Goal: Task Accomplishment & Management: Use online tool/utility

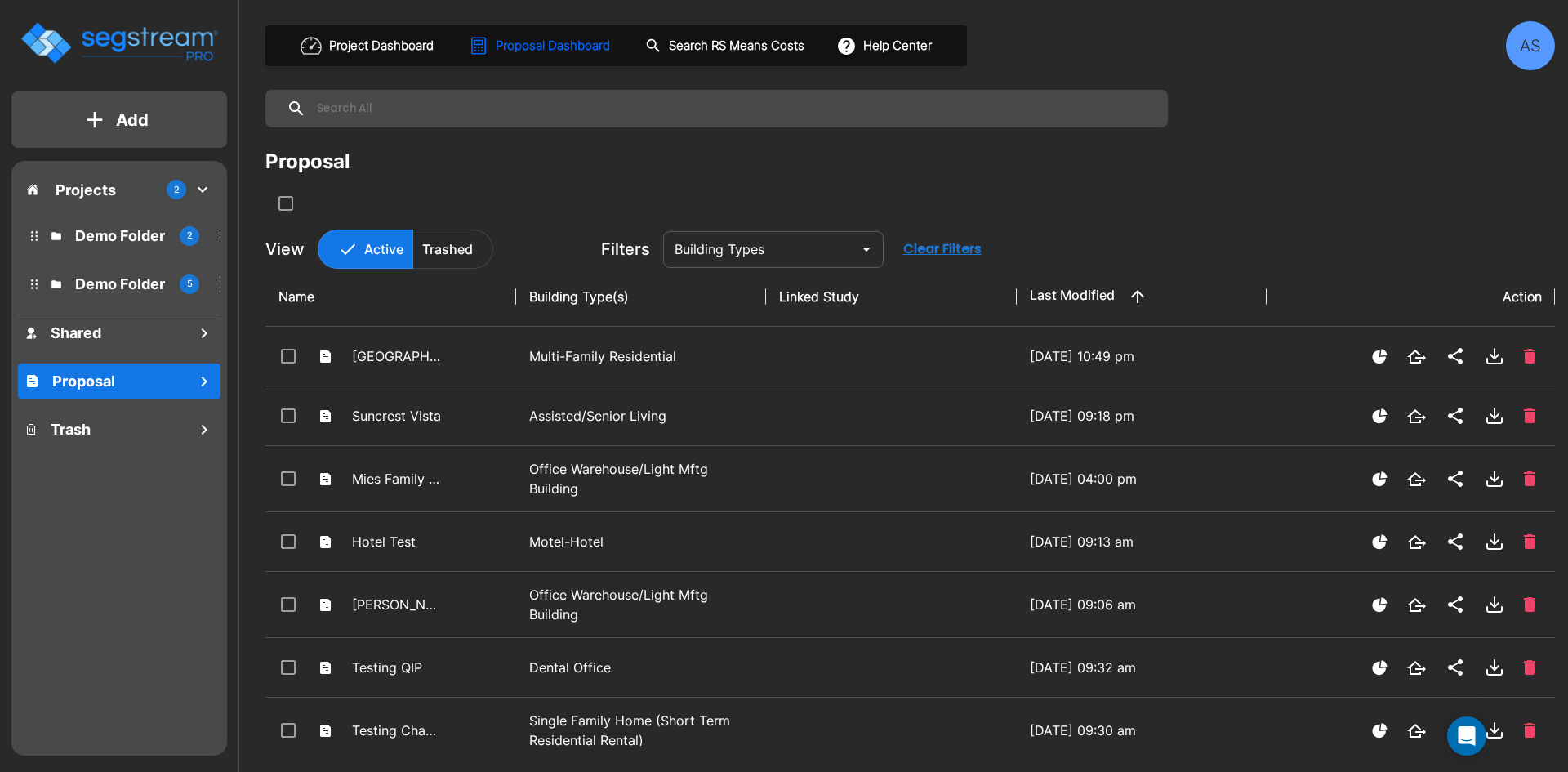
click at [93, 135] on button "Add" at bounding box center [119, 120] width 216 height 48
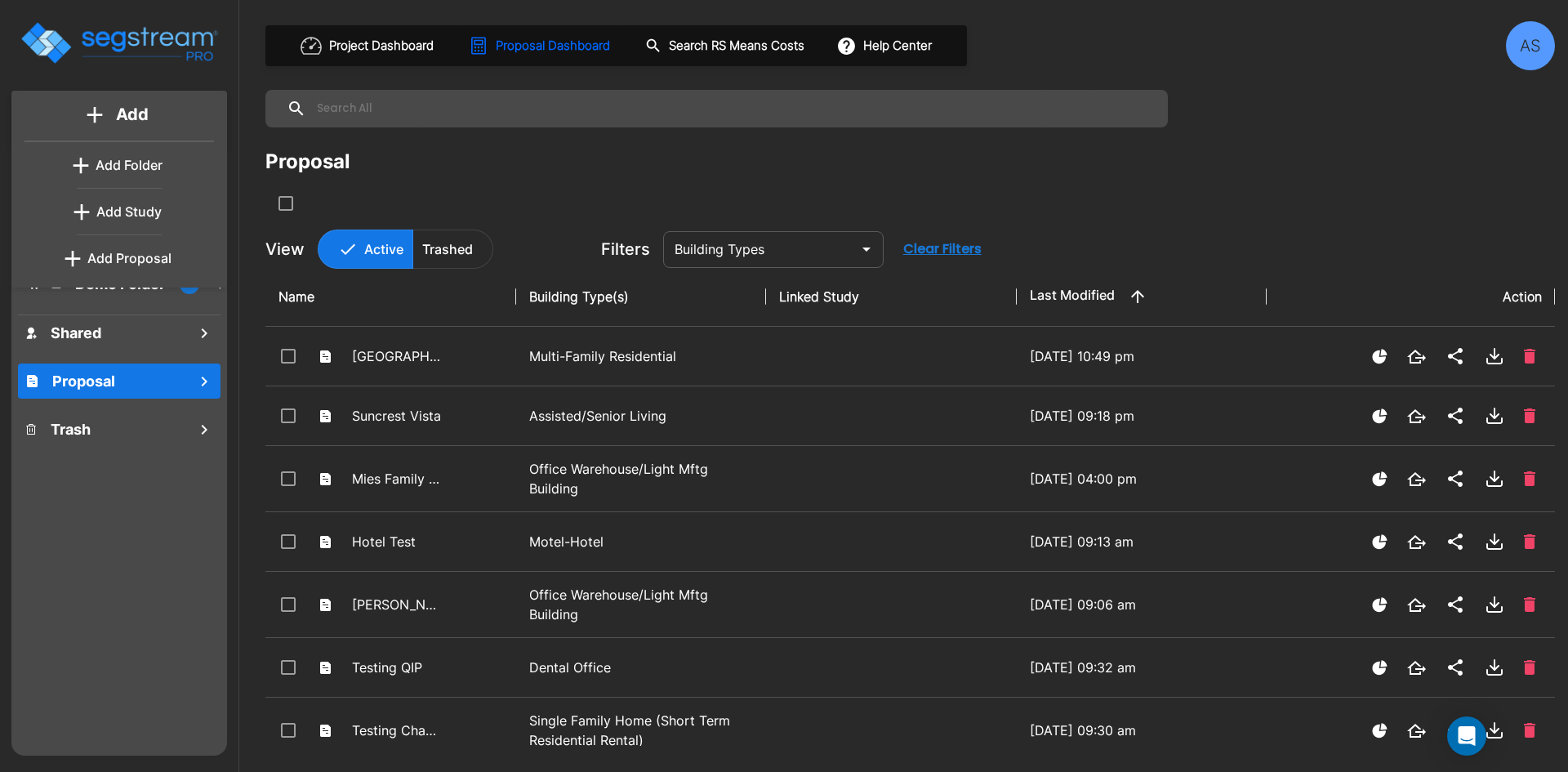
click at [138, 259] on p "Add Proposal" at bounding box center [129, 258] width 84 height 20
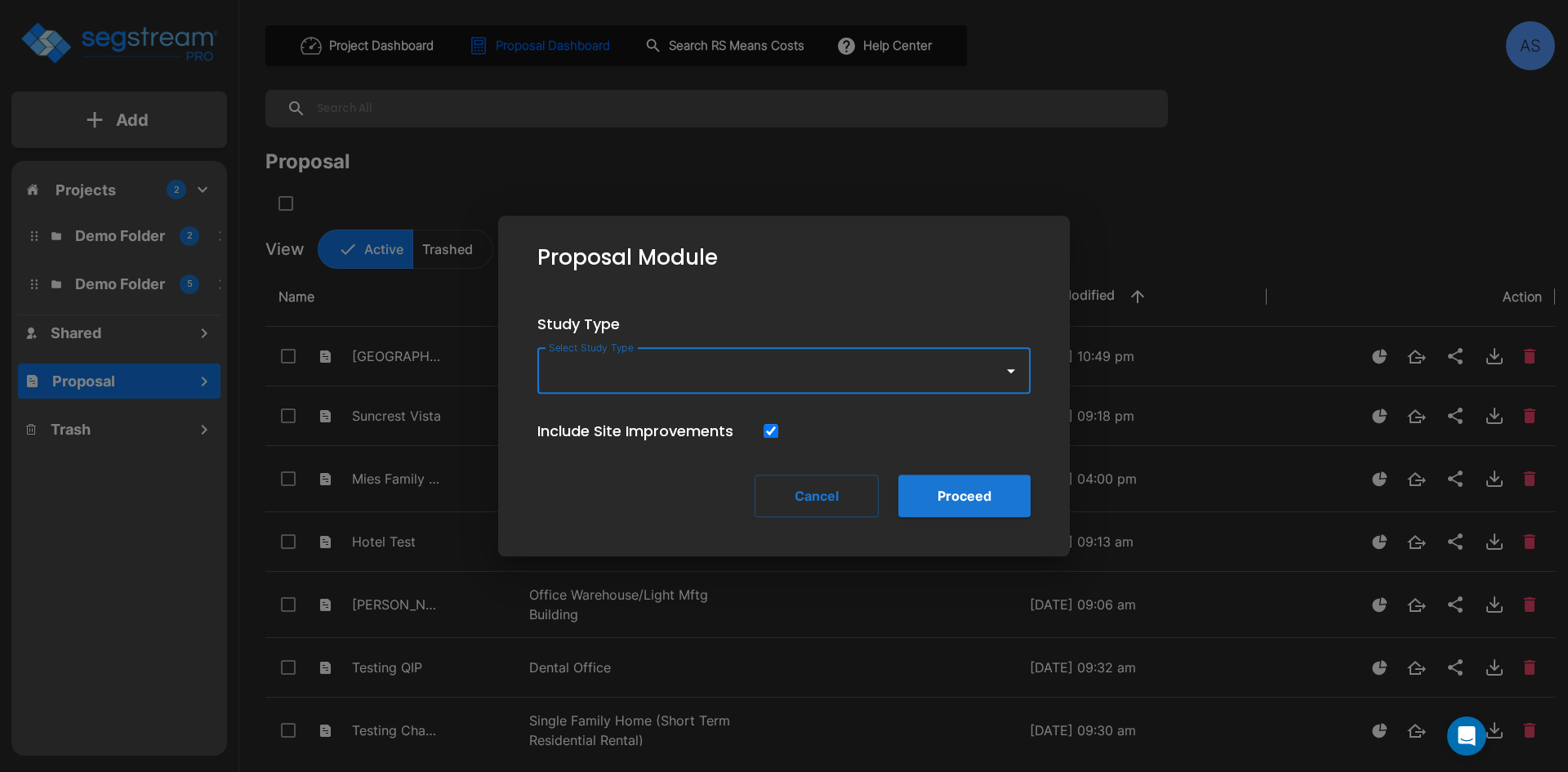
click at [648, 366] on input "Select Study Type" at bounding box center [766, 371] width 443 height 31
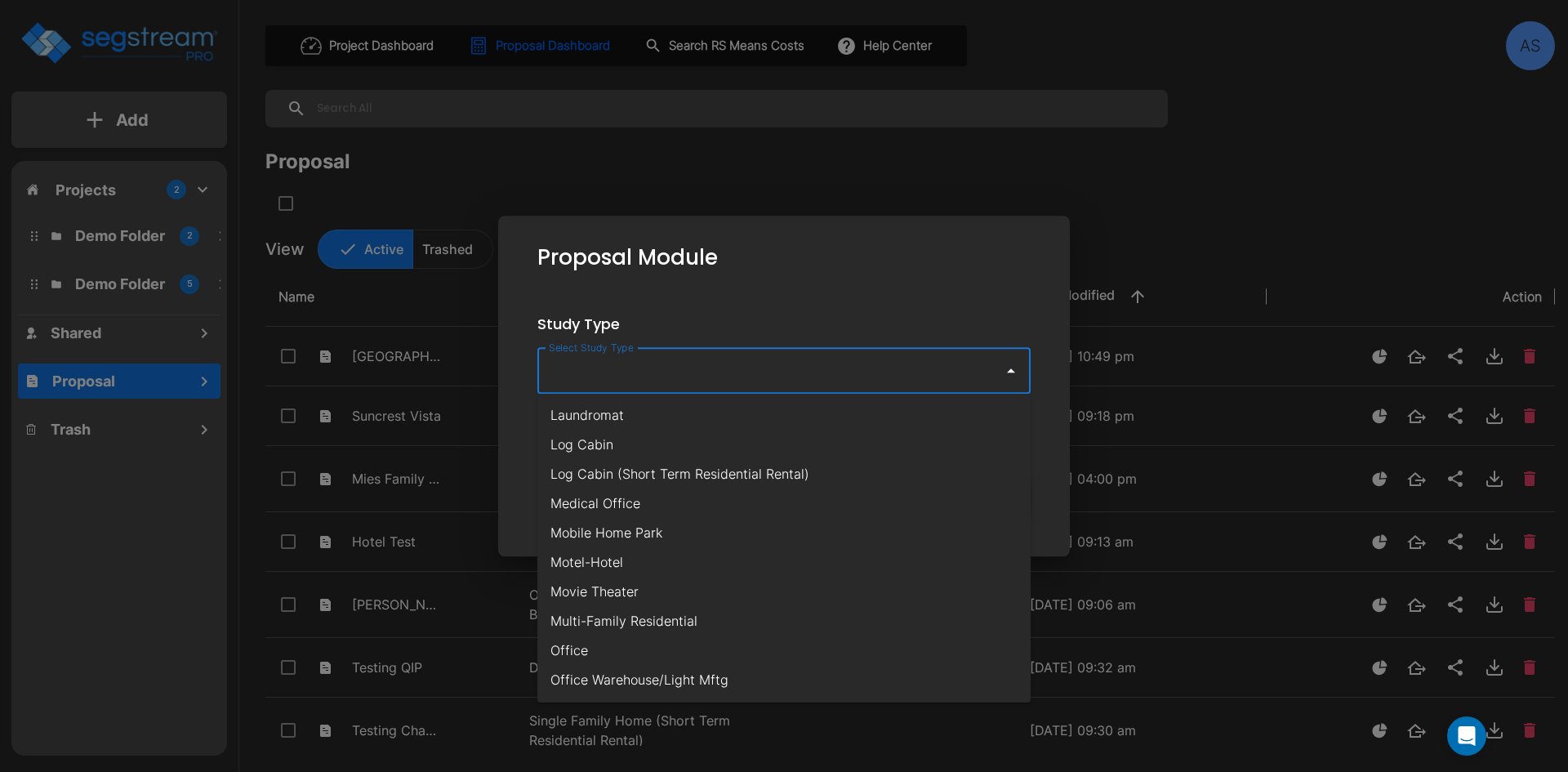
scroll to position [816, 0]
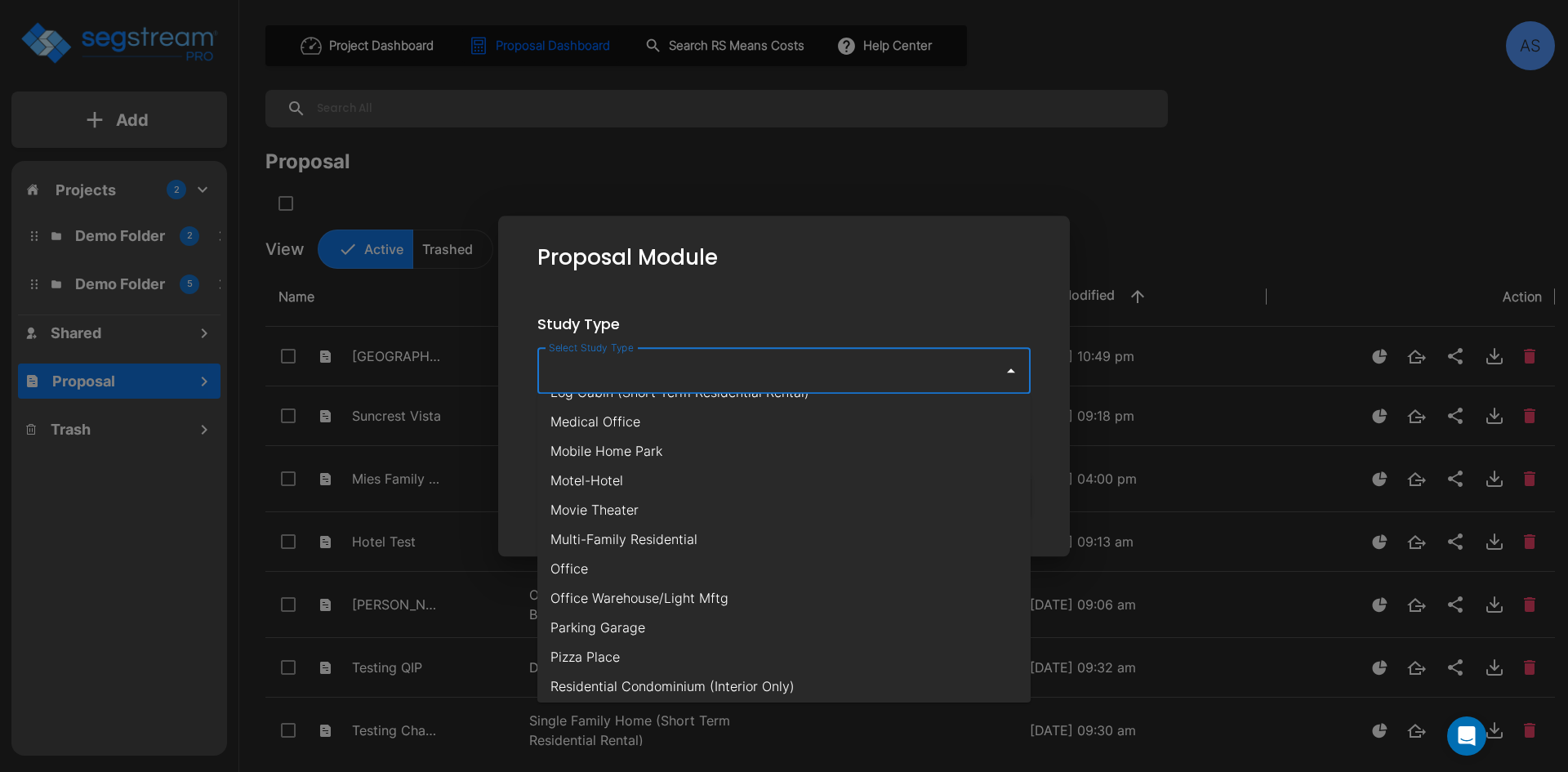
click at [646, 544] on li "Multi-Family Residential" at bounding box center [783, 540] width 493 height 30
type input "Multi-Family Residential"
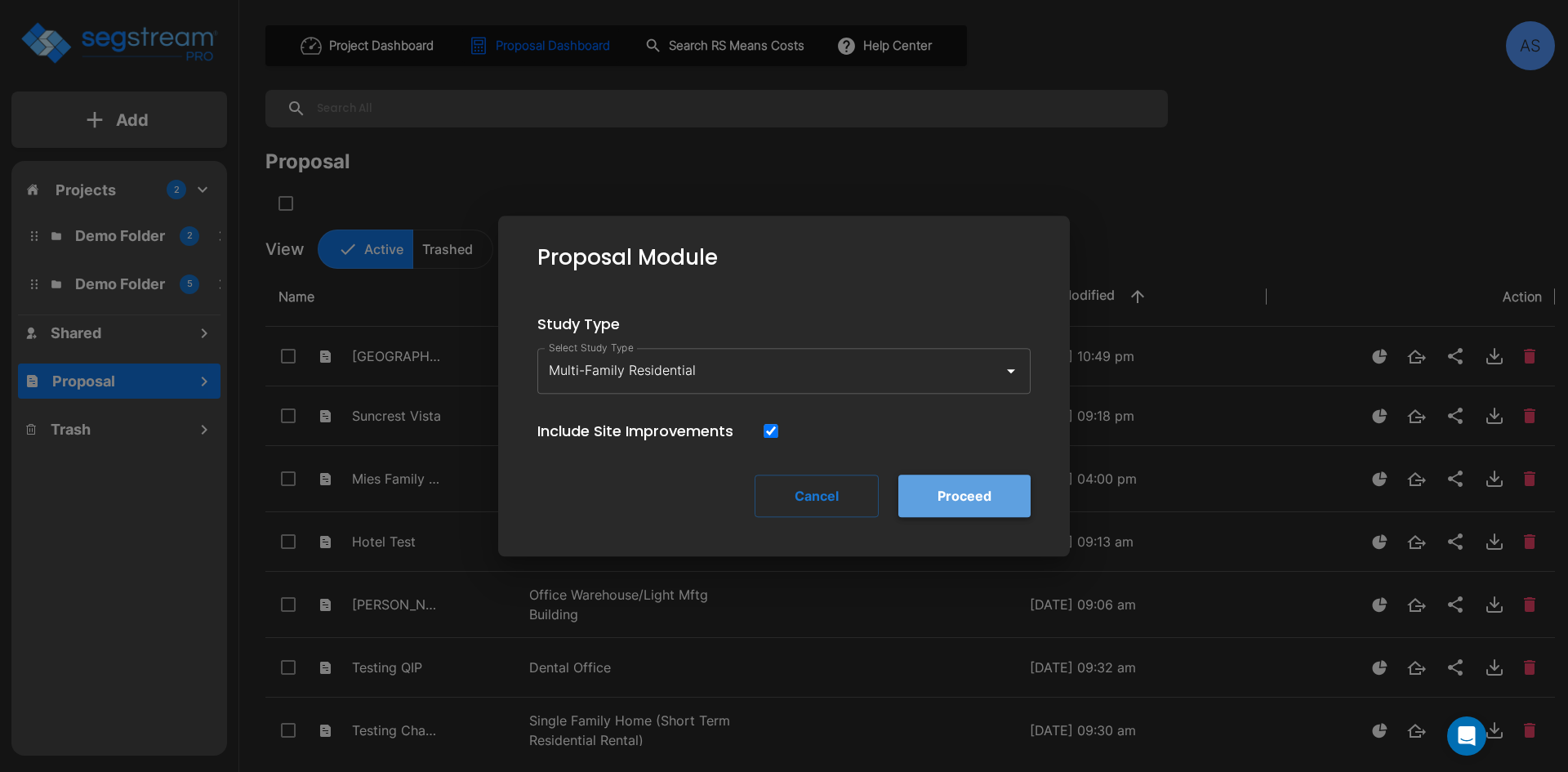
click at [940, 489] on button "Proceed" at bounding box center [964, 496] width 133 height 43
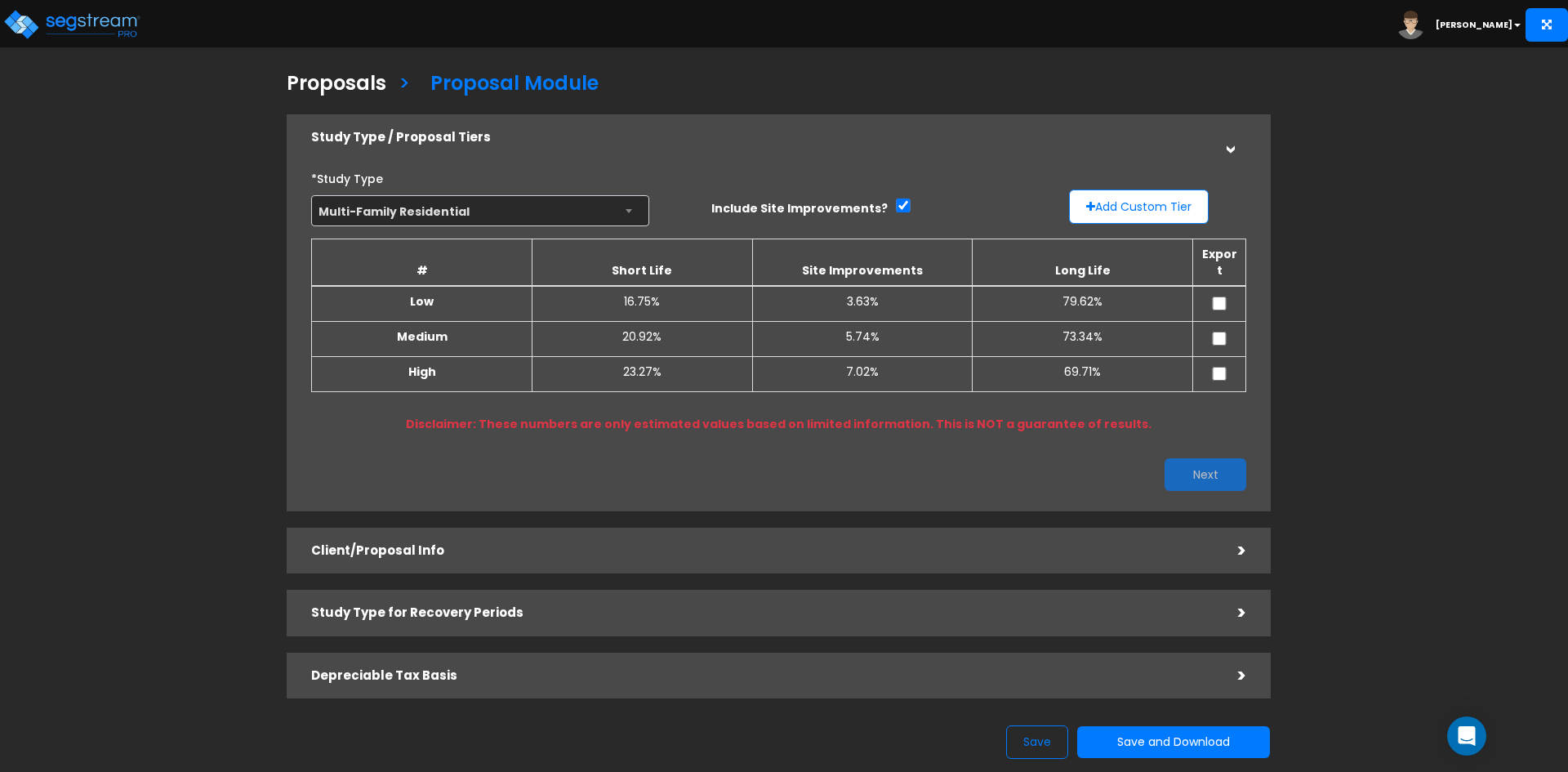
scroll to position [82, 0]
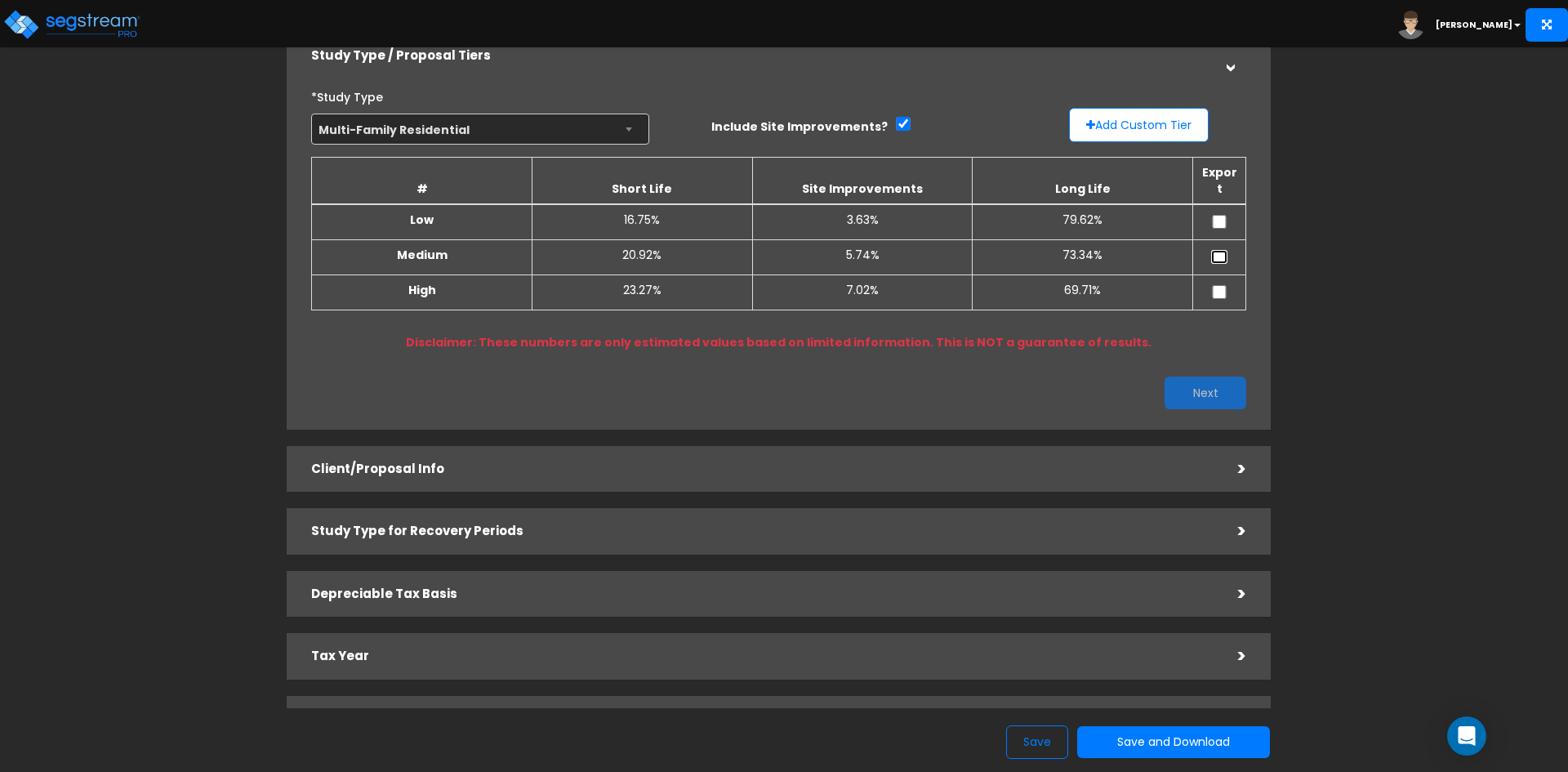
click at [1222, 250] on input "checkbox" at bounding box center [1219, 256] width 16 height 14
checkbox input "true"
click at [1186, 377] on button "Next" at bounding box center [1205, 393] width 82 height 33
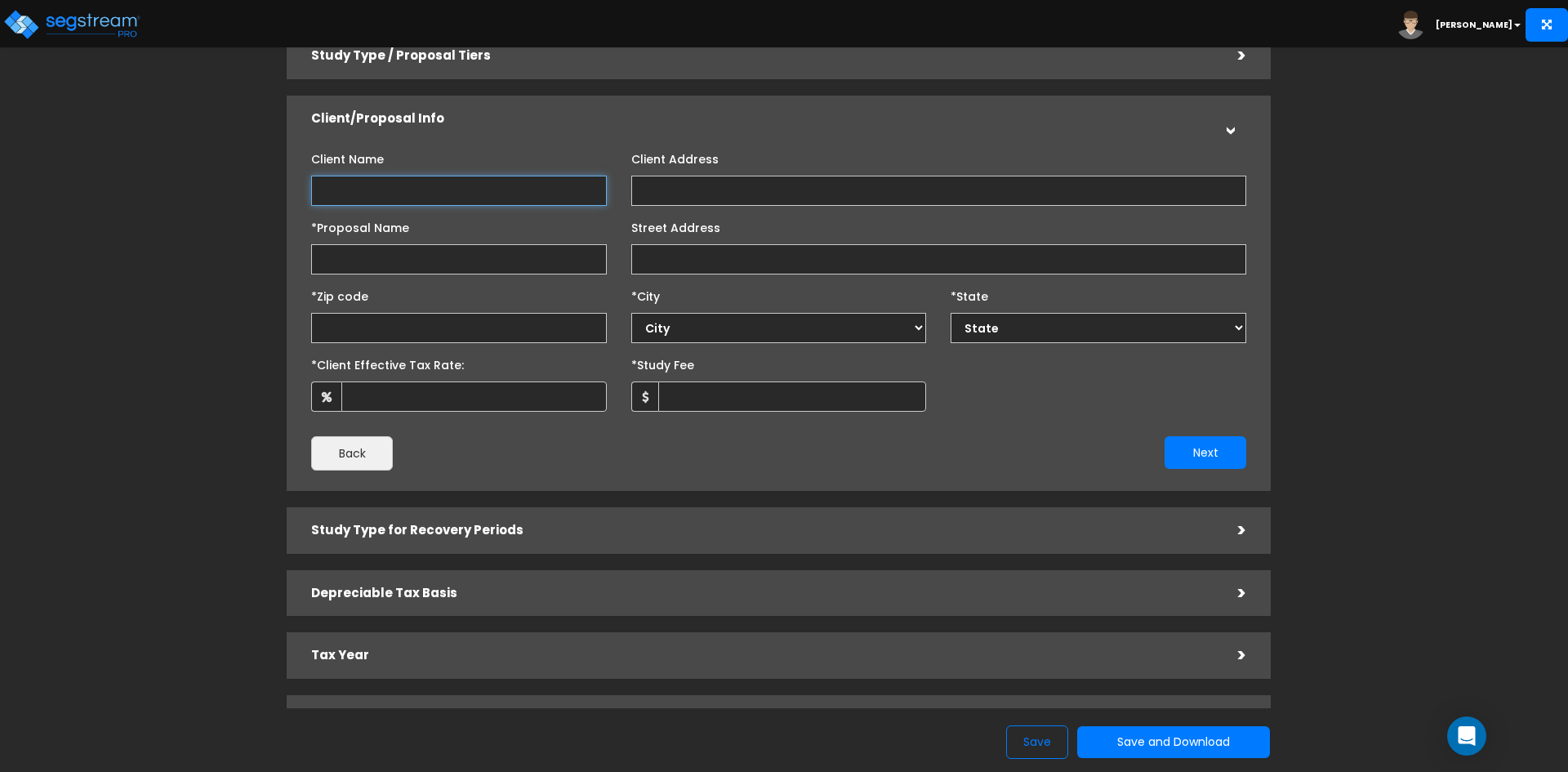
click at [423, 189] on input "Client Name" at bounding box center [459, 190] width 296 height 30
type input "W"
type input "4248 [PERSON_NAME] LLC"
type input "4248 Whitsett Ave"
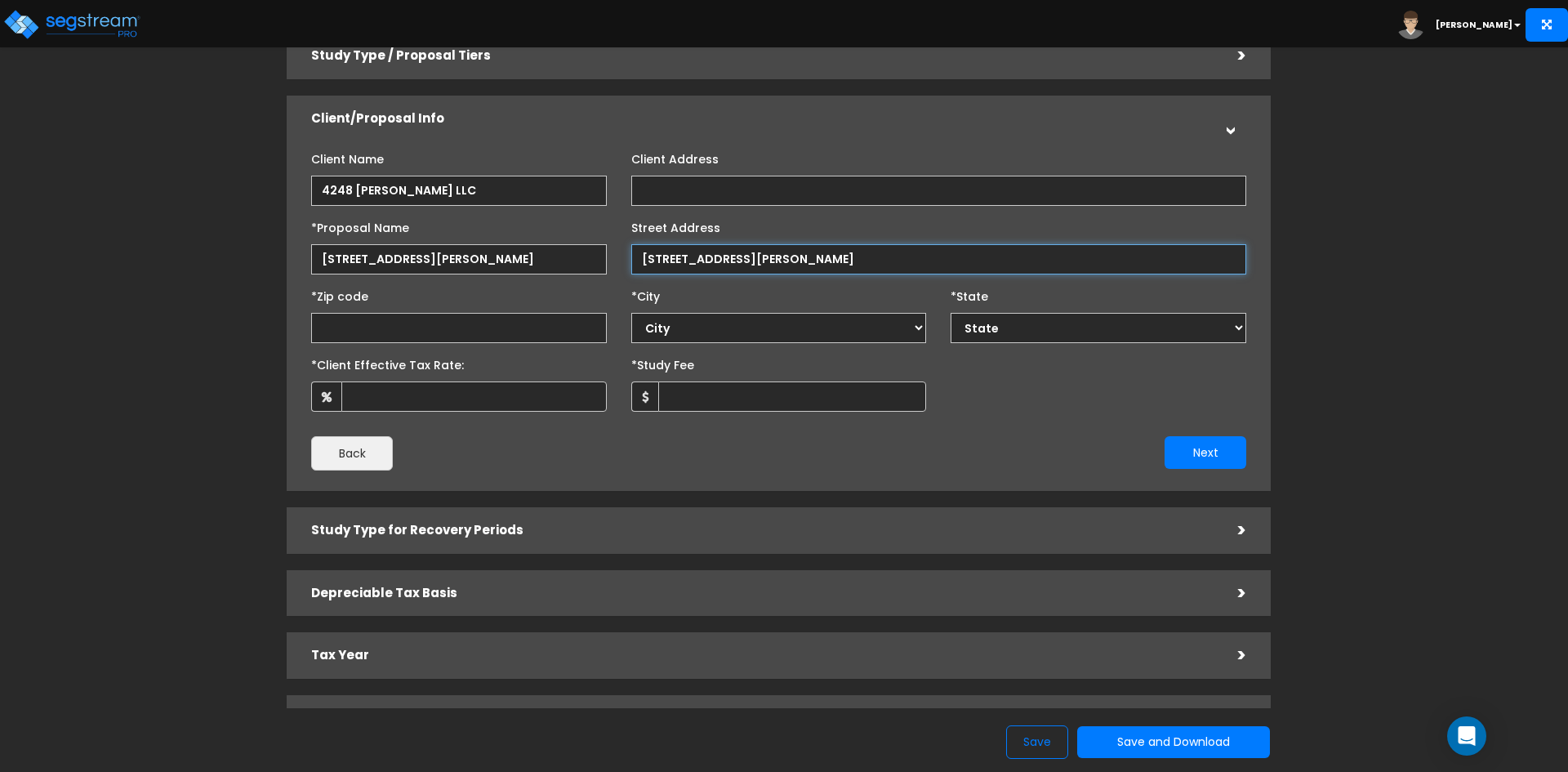
type input "4248 Whitsett Avenue"
select select "National Average"
type input "91"
select select "CA"
type input "91604"
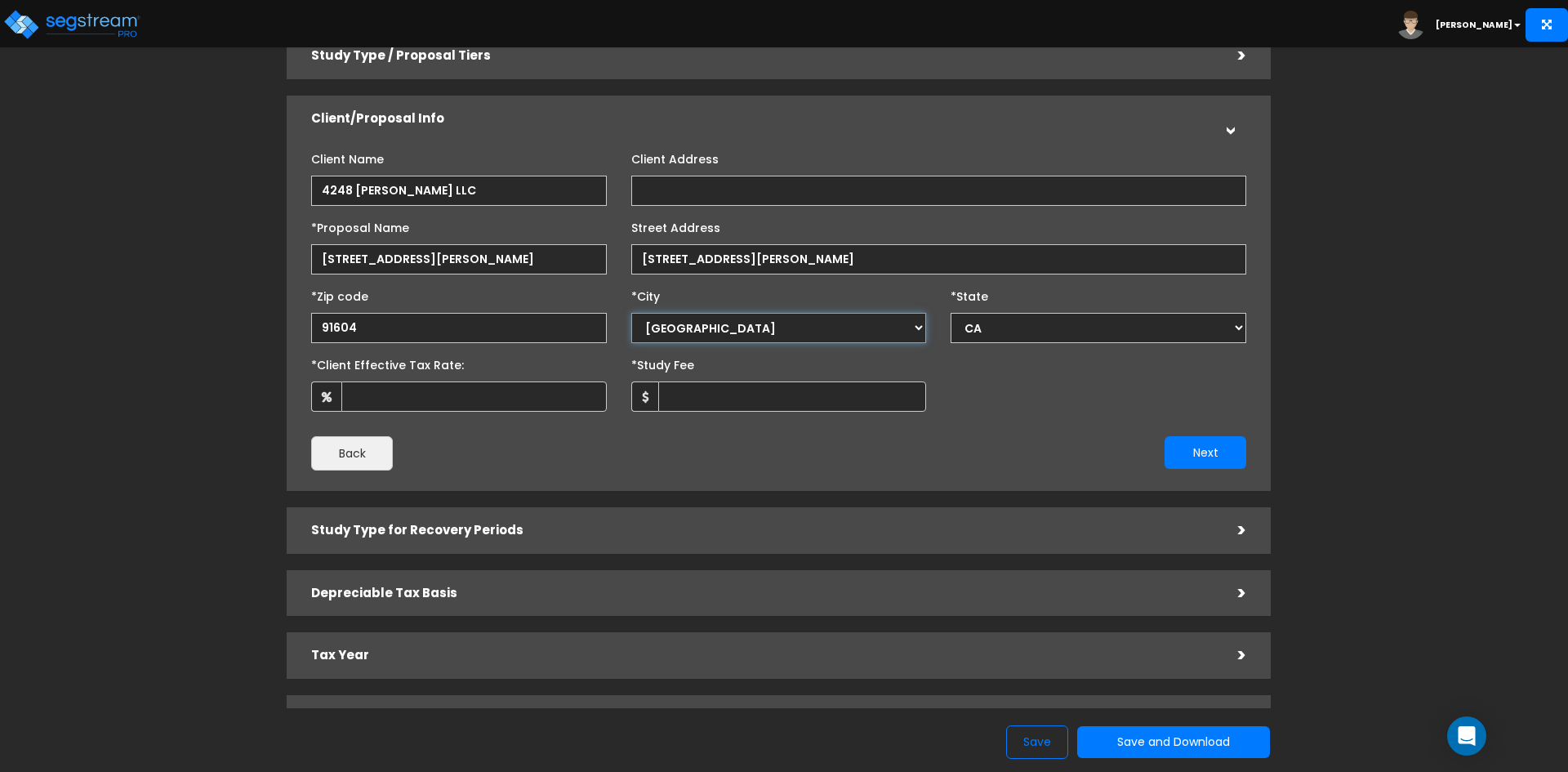
select select "Studio City"
click at [460, 391] on input "*Client Effective Tax Rate:" at bounding box center [474, 396] width 265 height 30
type input "37"
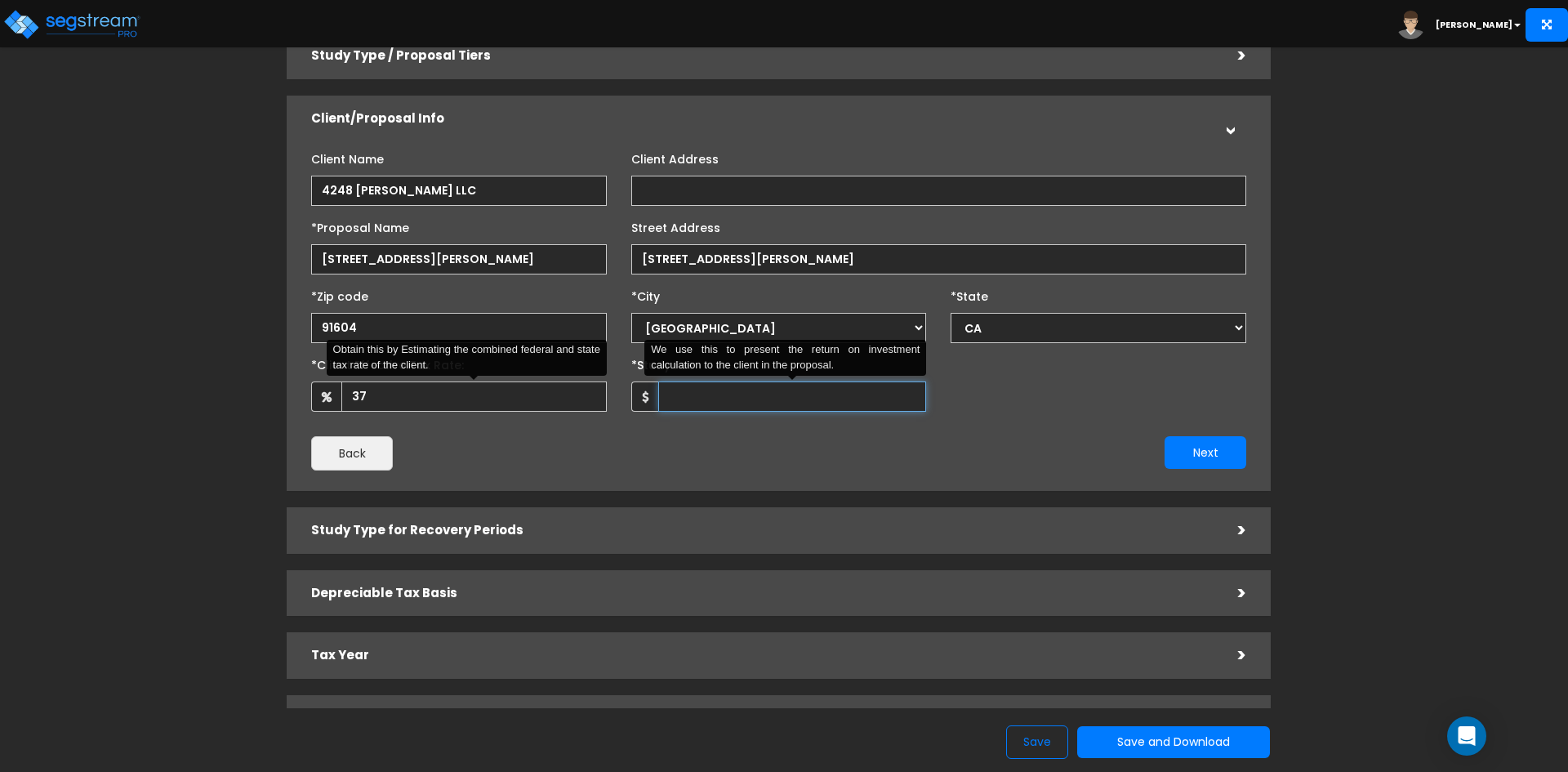
type input "8"
type input "7,000"
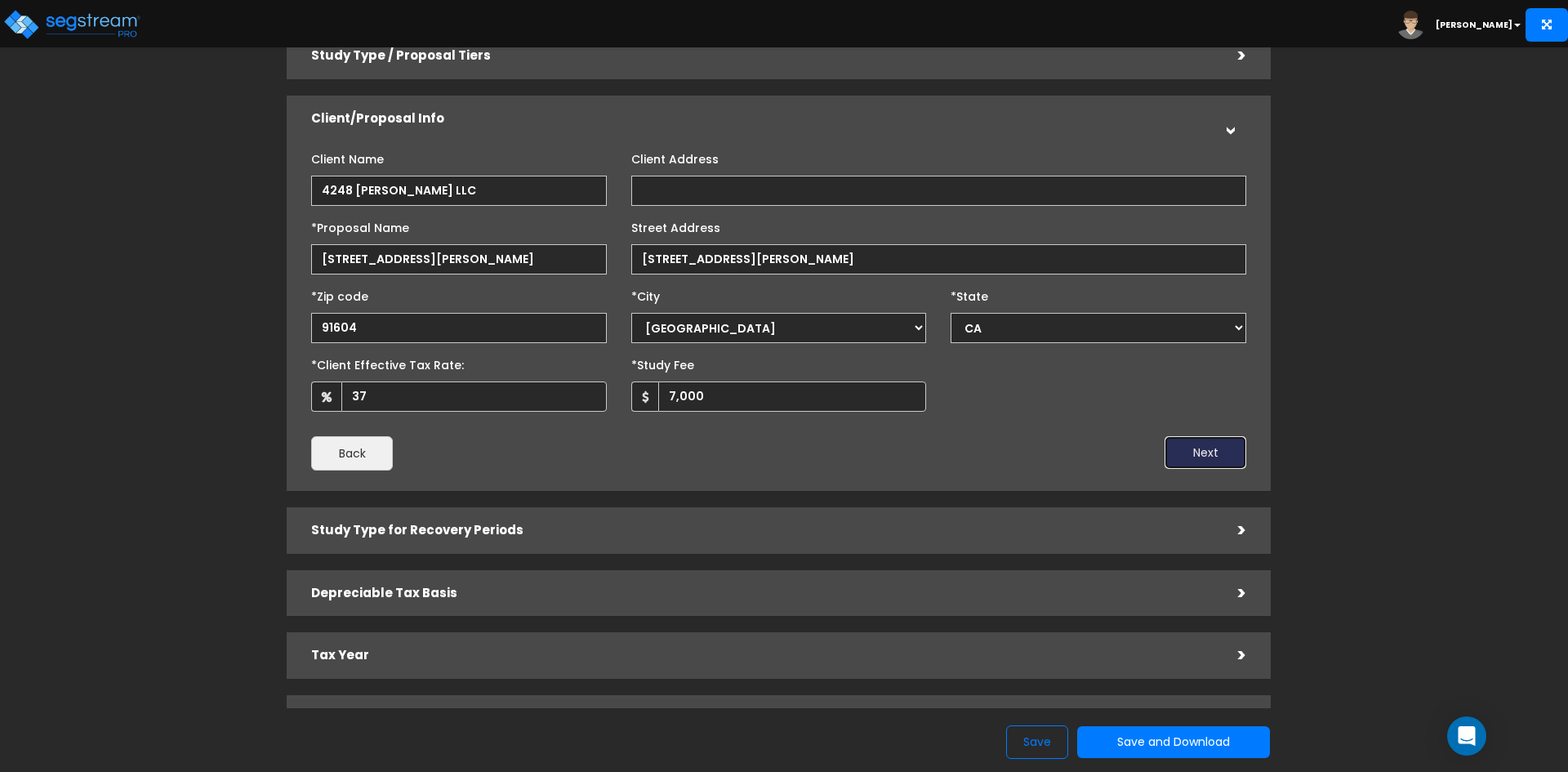
click at [1197, 443] on button "Next" at bounding box center [1205, 452] width 82 height 33
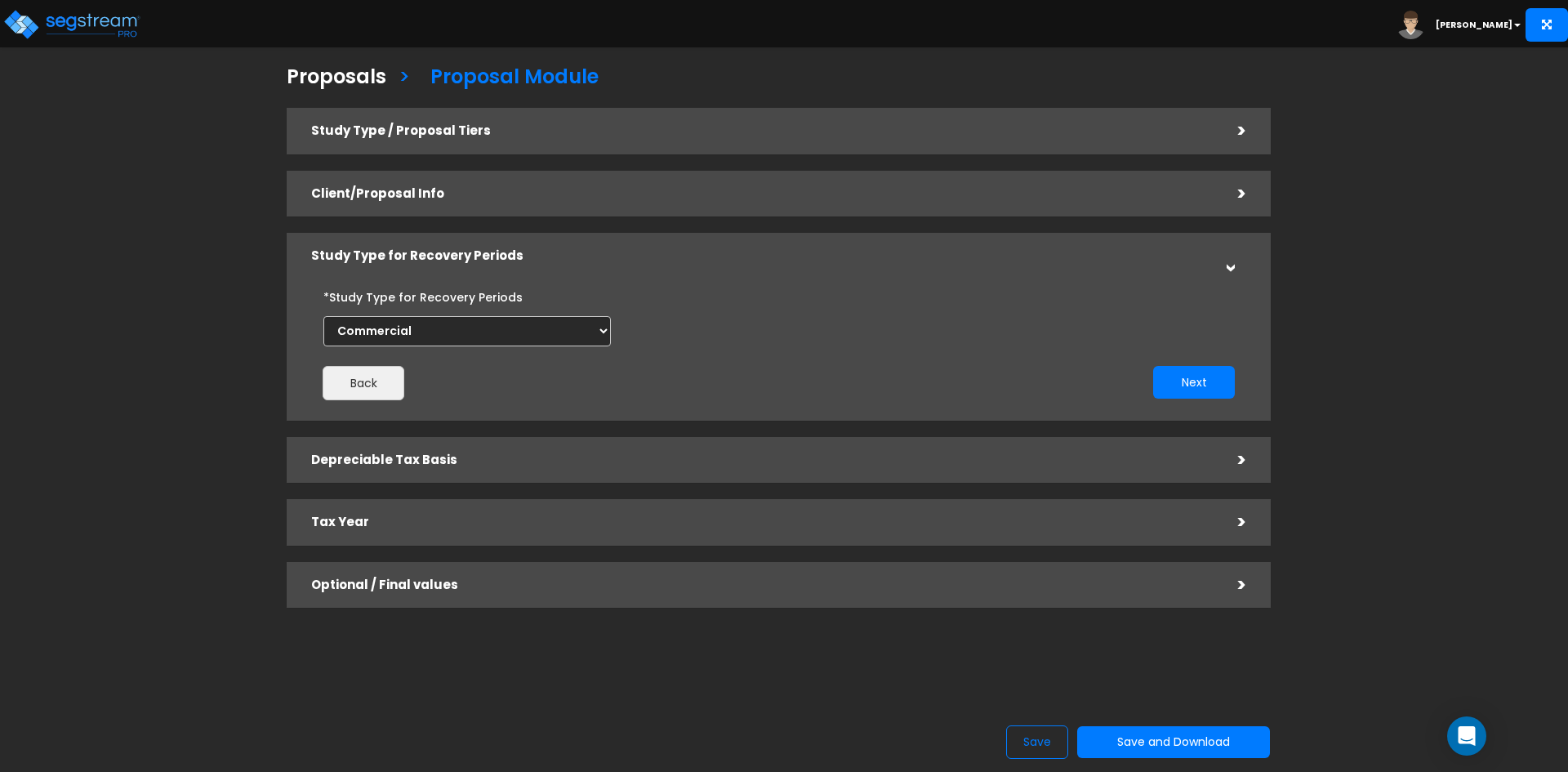
scroll to position [7, 0]
click at [600, 330] on select "Commercial Residential" at bounding box center [467, 331] width 287 height 30
select select "Residential"
click at [324, 316] on select "Commercial Residential" at bounding box center [467, 331] width 287 height 30
click at [1178, 386] on button "Next" at bounding box center [1193, 382] width 82 height 33
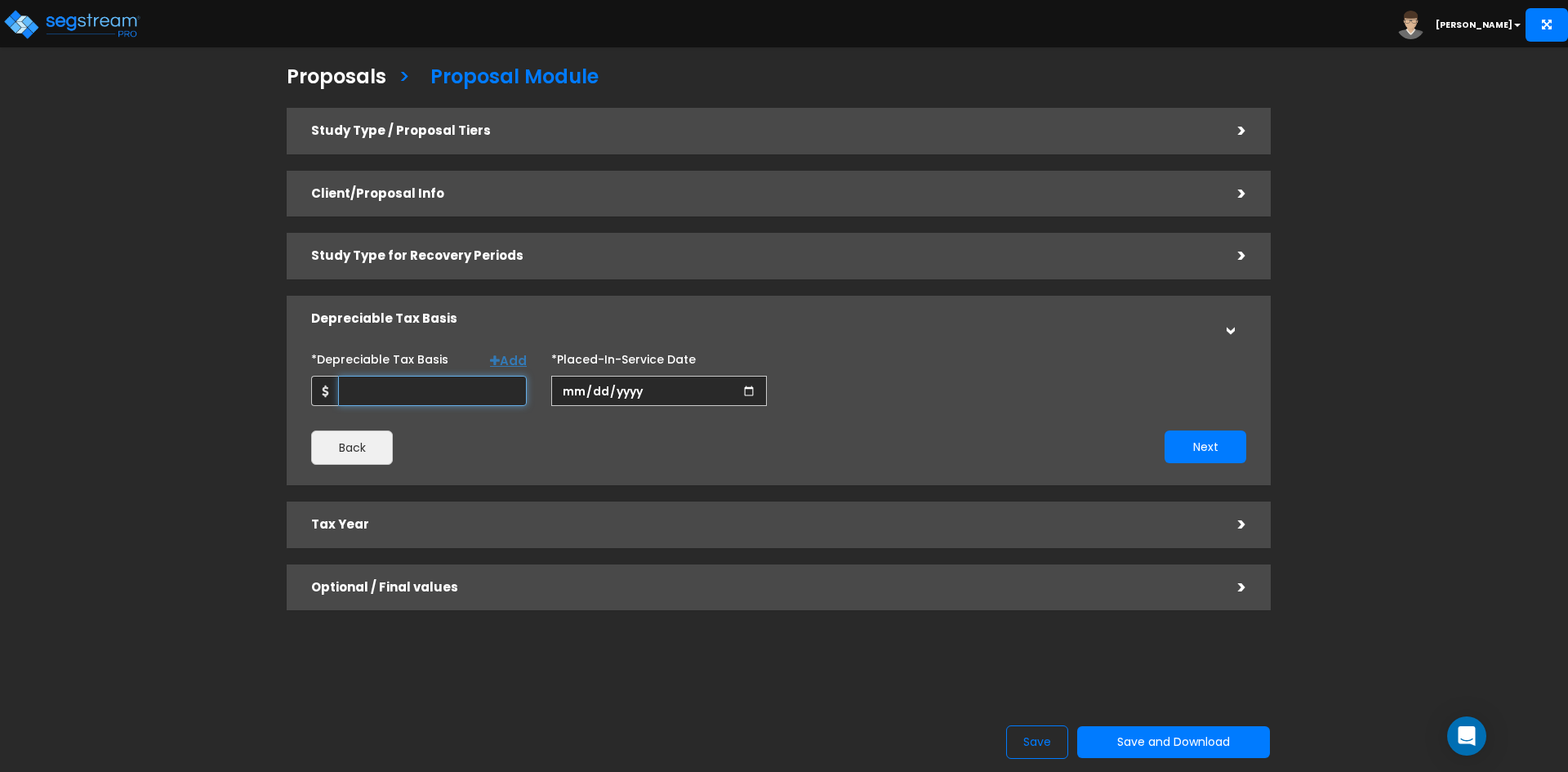
click at [454, 399] on input "*Depreciable Tax Basis" at bounding box center [432, 391] width 189 height 30
type input "1,680,000"
click at [688, 390] on input "date" at bounding box center [659, 391] width 216 height 30
type input "2025-09-10"
type input "2025-07-01"
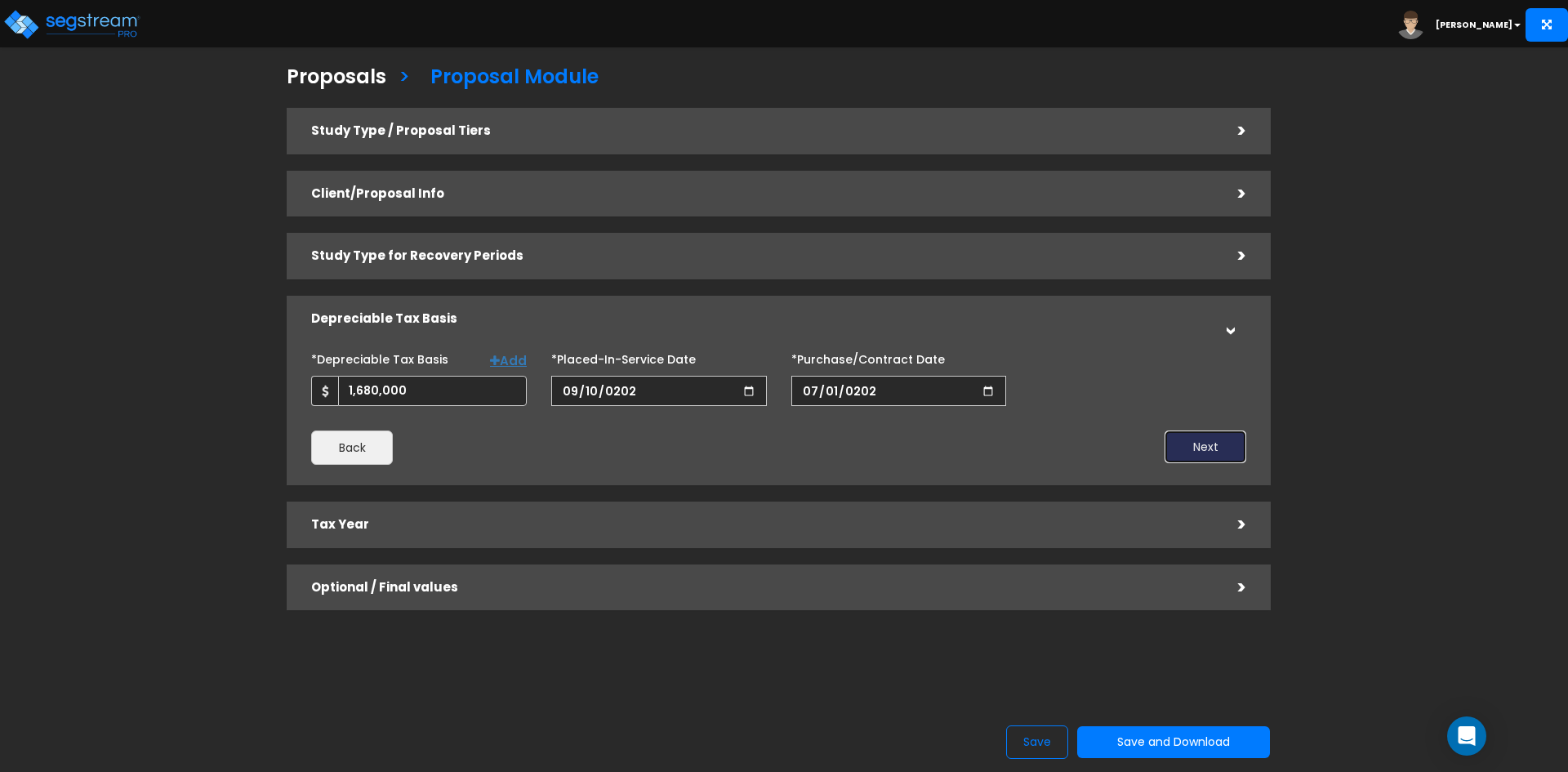
click at [1230, 446] on button "Next" at bounding box center [1205, 447] width 82 height 33
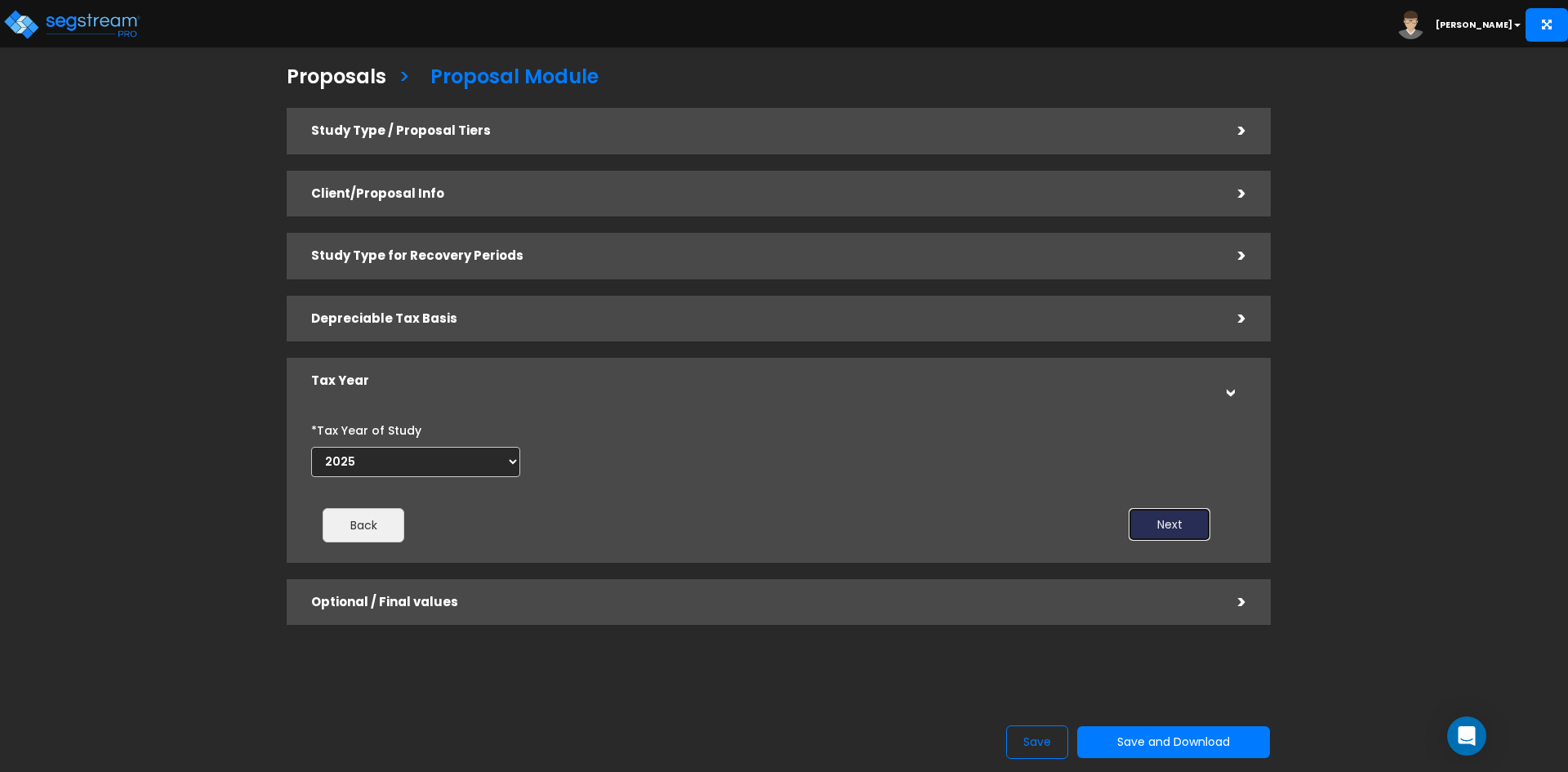
click at [1155, 516] on button "Next" at bounding box center [1169, 525] width 82 height 33
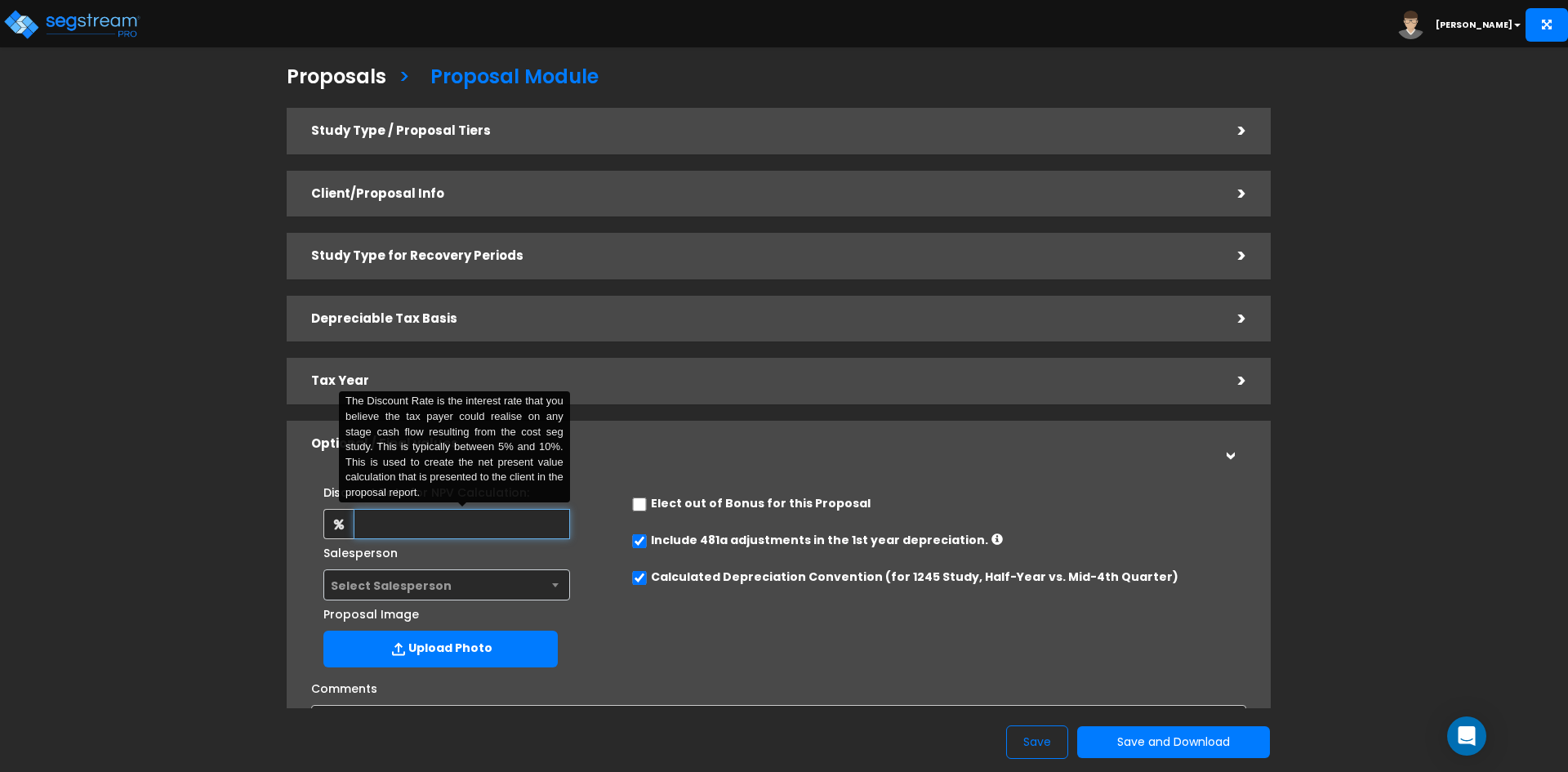
click at [470, 523] on input "text" at bounding box center [461, 524] width 216 height 30
type input "8"
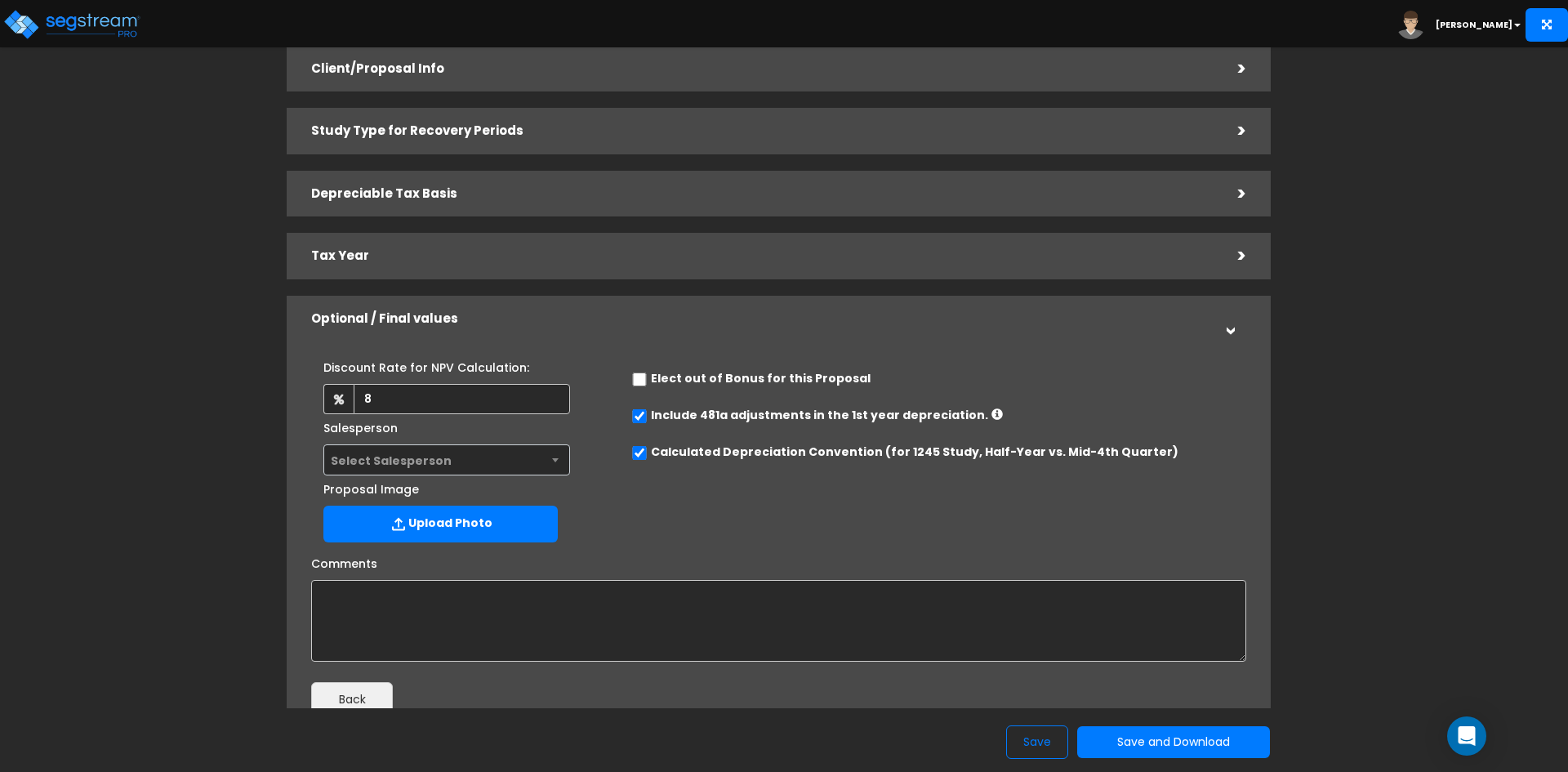
scroll to position [170, 0]
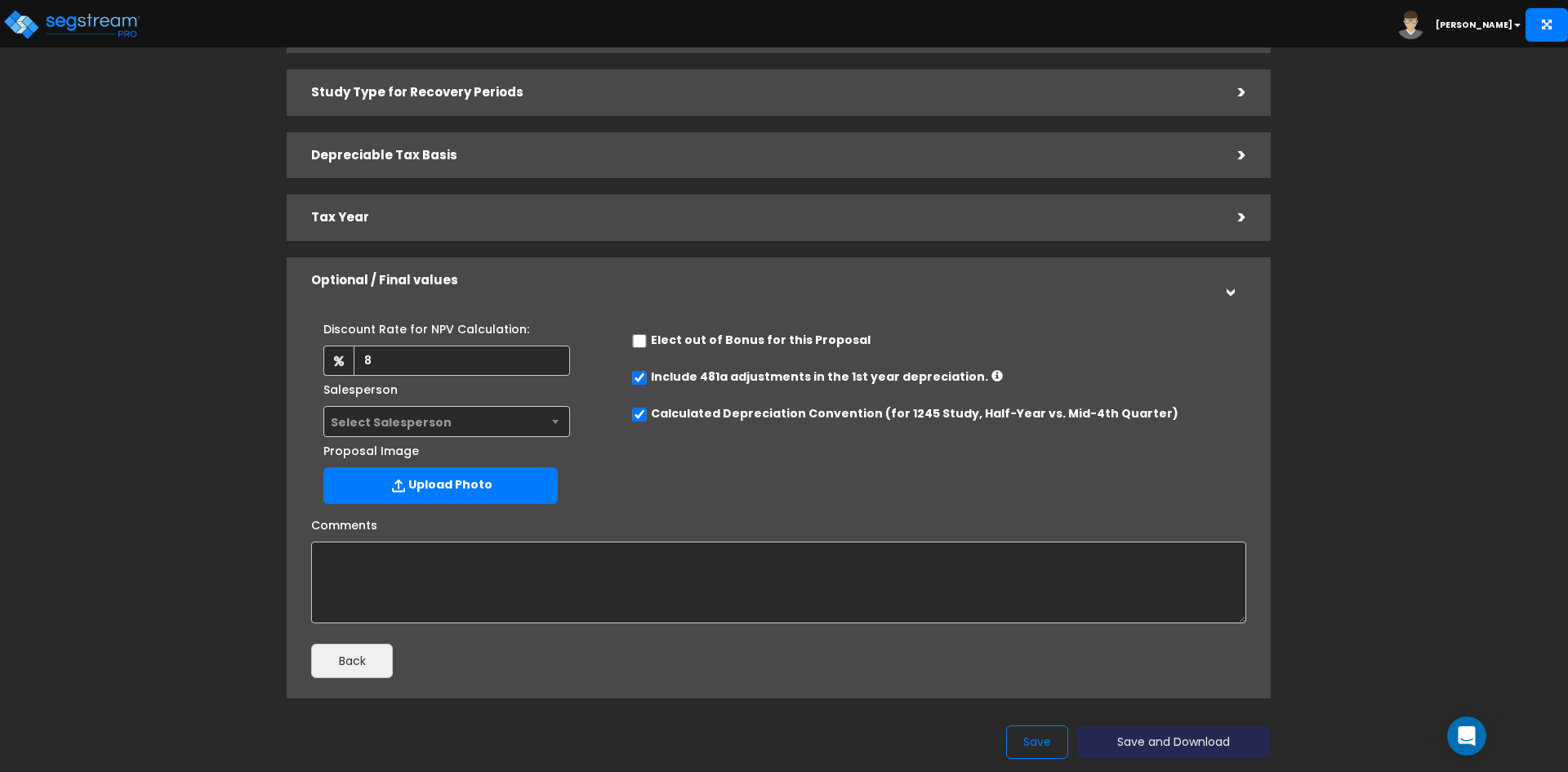
click at [1137, 739] on button "Save and Download" at bounding box center [1174, 742] width 193 height 32
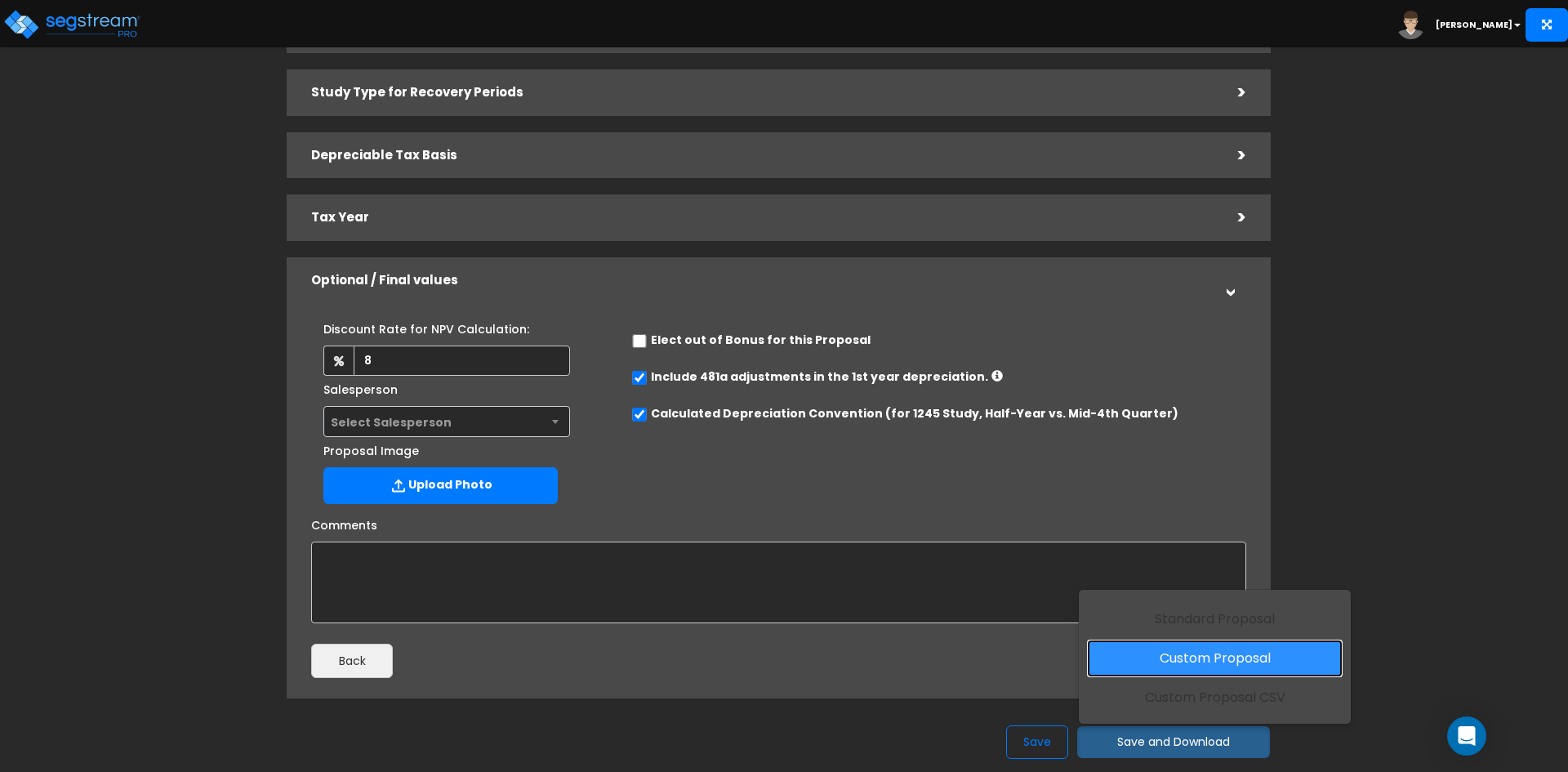
click at [1167, 661] on link "Custom Proposal" at bounding box center [1215, 658] width 255 height 38
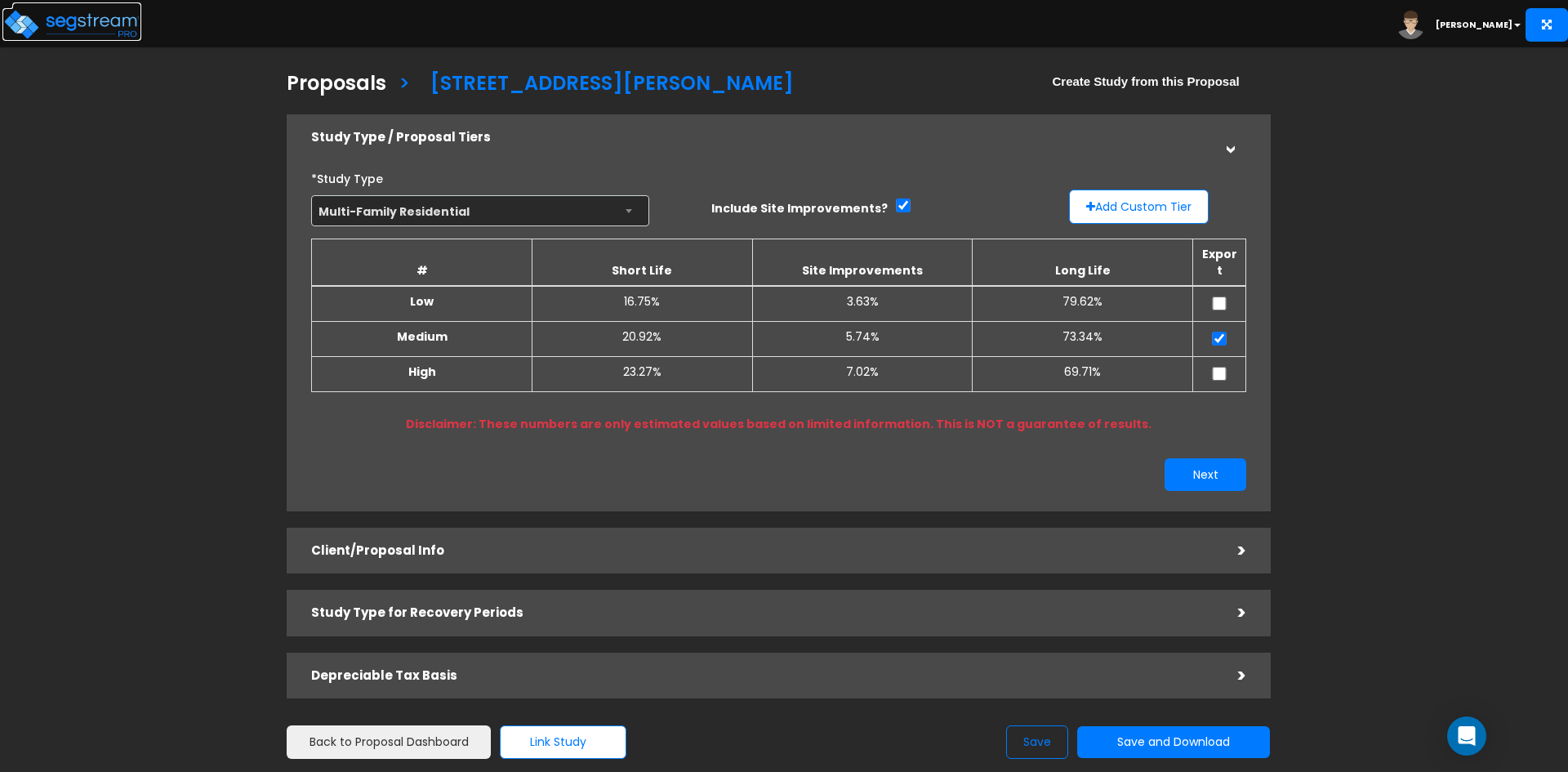
click at [75, 20] on img at bounding box center [72, 25] width 139 height 33
